Goal: Task Accomplishment & Management: Manage account settings

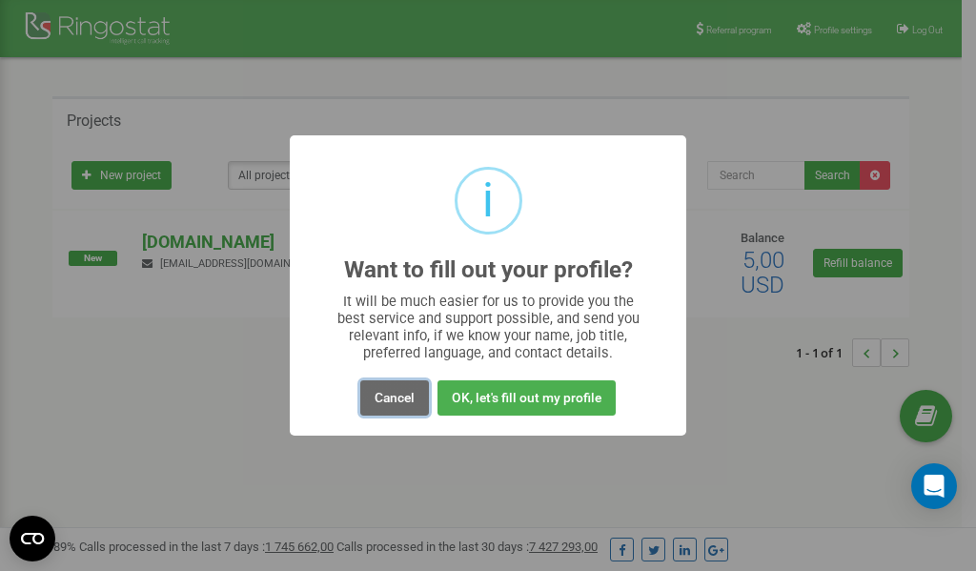
click at [395, 402] on button "Cancel" at bounding box center [394, 397] width 69 height 35
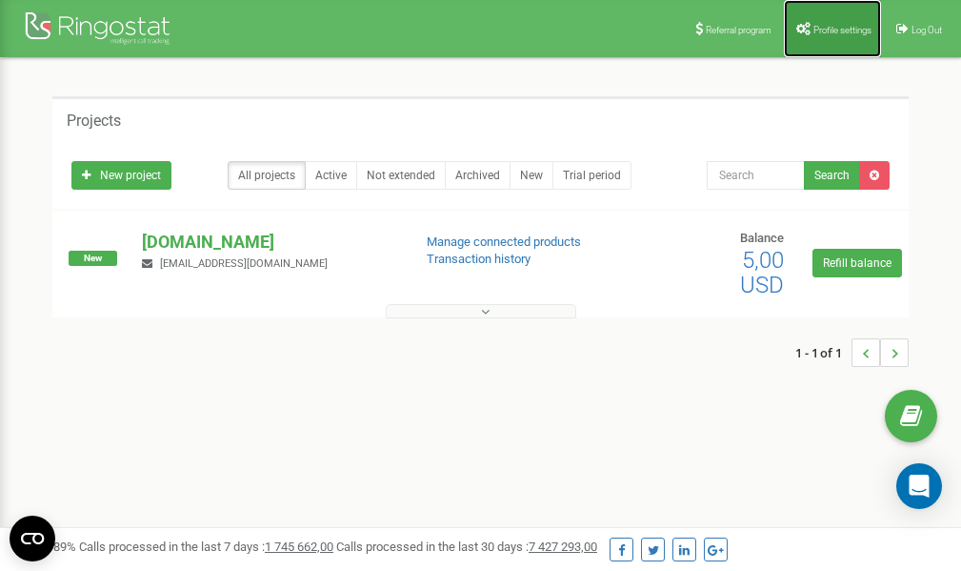
click at [823, 21] on link "Profile settings" at bounding box center [832, 28] width 97 height 57
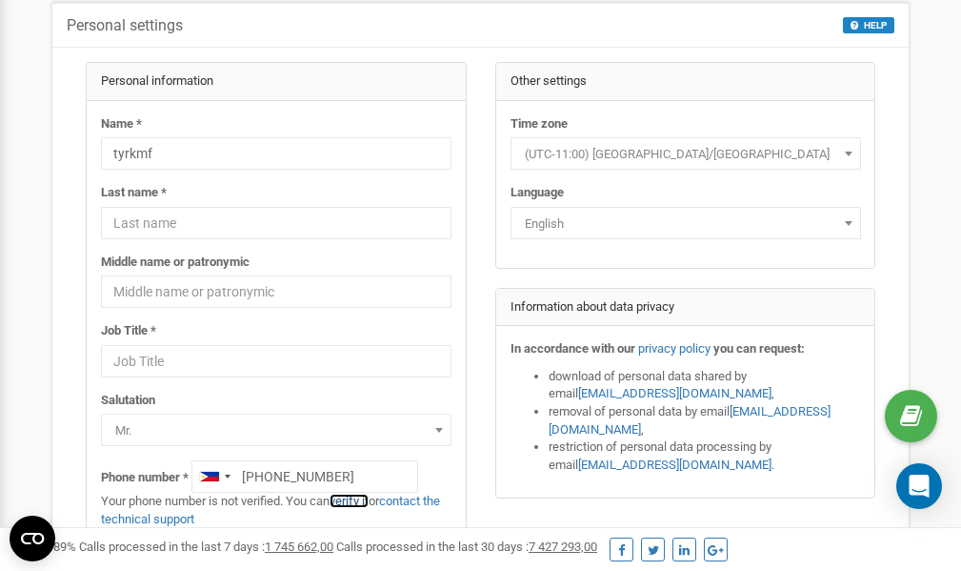
click at [356, 500] on link "verify it" at bounding box center [349, 501] width 39 height 14
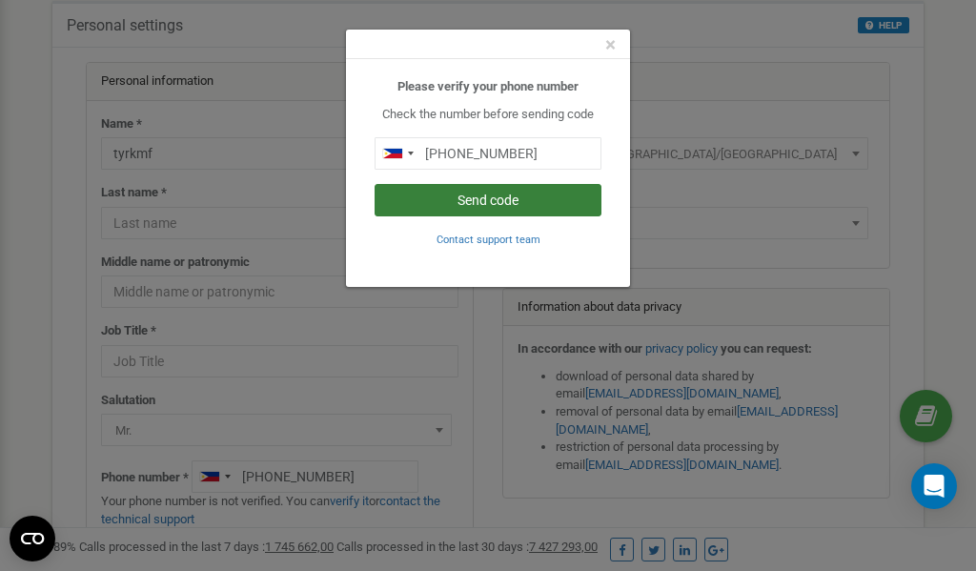
click at [516, 201] on button "Send code" at bounding box center [487, 200] width 227 height 32
